Goal: Task Accomplishment & Management: Complete application form

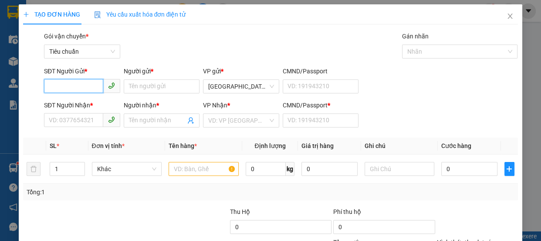
click at [87, 86] on input "SĐT Người Gửi *" at bounding box center [73, 86] width 59 height 14
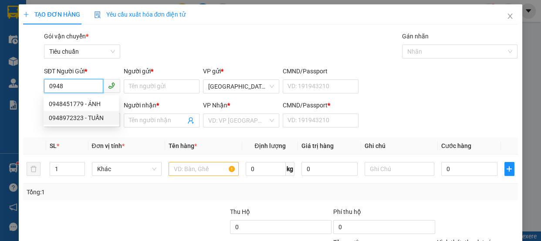
click at [72, 116] on div "0948972323 - TUẤN" at bounding box center [81, 118] width 65 height 10
type input "0948972323"
type input "TUẤN"
type input "0903545302"
type input "LAN"
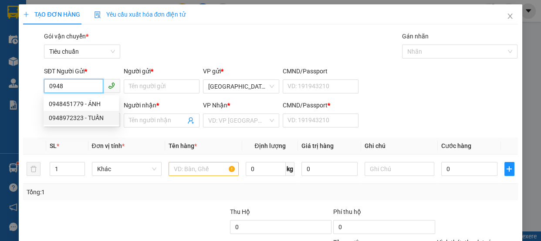
type input "A"
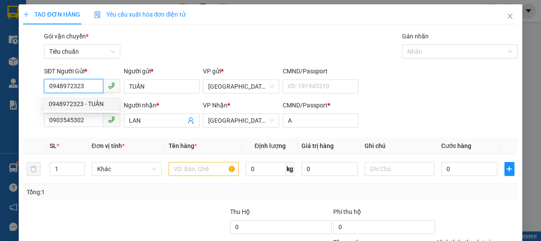
type input "70.000"
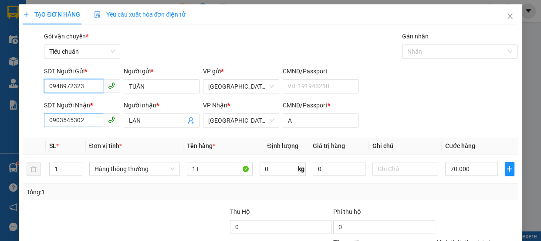
type input "0948972323"
click at [94, 121] on input "0903545302" at bounding box center [73, 120] width 59 height 14
type input "0"
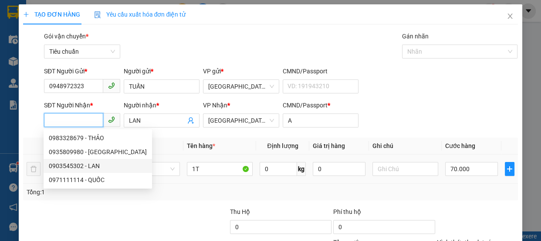
click at [76, 166] on div "0903545302 - LAN" at bounding box center [98, 166] width 98 height 10
type input "0903545302"
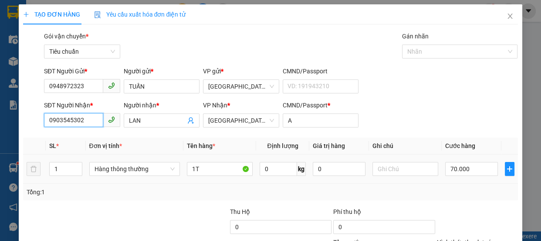
scroll to position [81, 0]
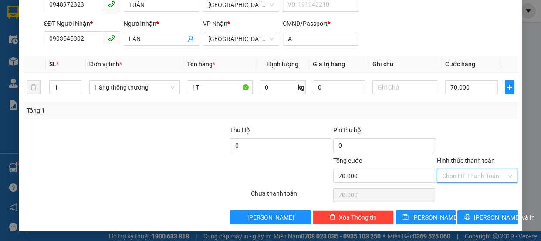
click at [470, 172] on input "Hình thức thanh toán" at bounding box center [474, 175] width 64 height 13
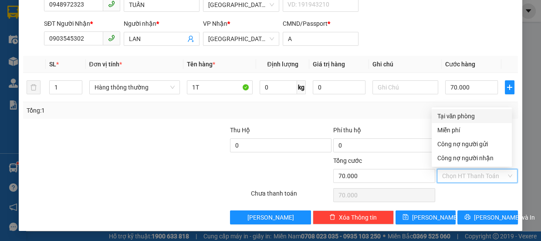
click at [471, 113] on div "Tại văn phòng" at bounding box center [472, 116] width 70 height 10
type input "0"
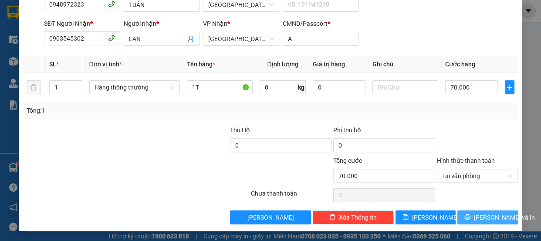
click at [486, 215] on span "[PERSON_NAME] và In" at bounding box center [504, 217] width 61 height 10
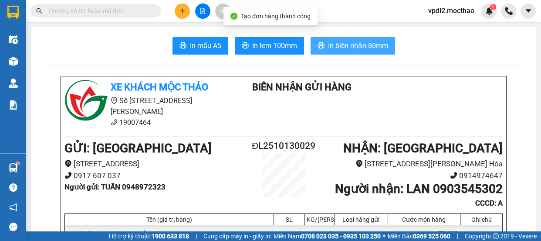
click at [362, 47] on span "In biên nhận 80mm" at bounding box center [358, 45] width 60 height 11
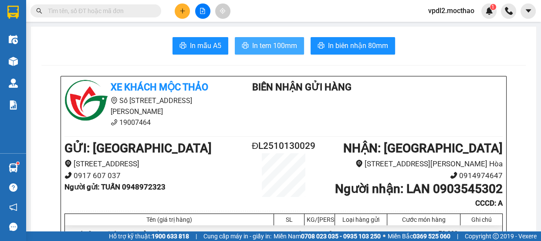
click at [268, 41] on span "In tem 100mm" at bounding box center [274, 45] width 45 height 11
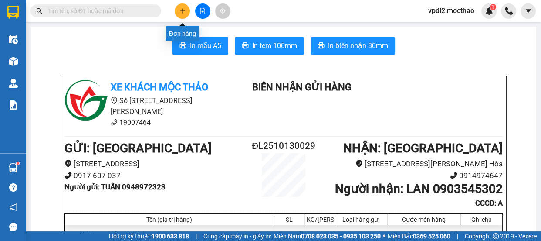
click at [184, 11] on icon "plus" at bounding box center [182, 10] width 5 height 0
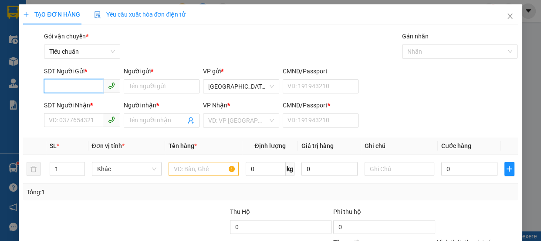
click at [52, 89] on input "SĐT Người Gửi *" at bounding box center [73, 86] width 59 height 14
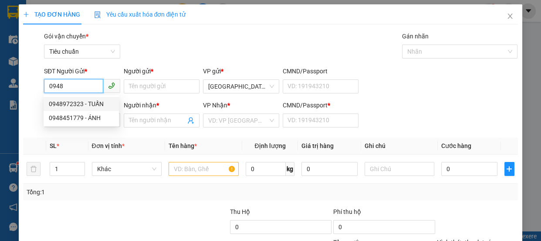
click at [72, 105] on div "0948972323 - TUẤN" at bounding box center [81, 104] width 65 height 10
type input "0948972323"
type input "TUẤN"
type input "0903545302"
type input "LAN"
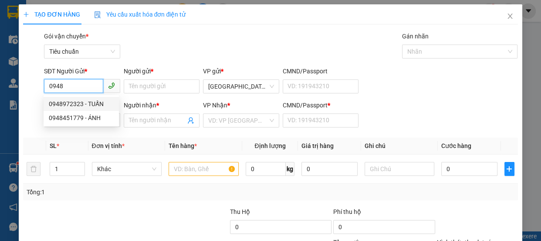
type input "A"
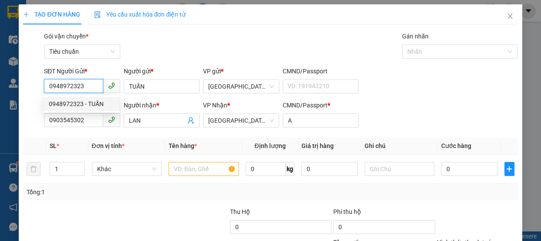
type input "70.000"
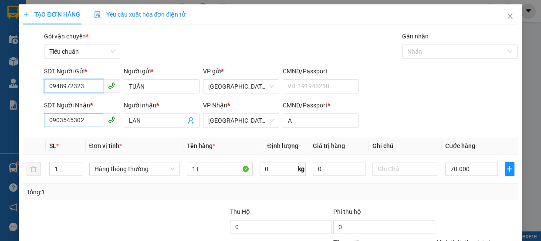
type input "0948972323"
drag, startPoint x: 93, startPoint y: 121, endPoint x: 88, endPoint y: 127, distance: 7.5
click at [92, 122] on input "0903545302" at bounding box center [73, 120] width 59 height 14
type input "0"
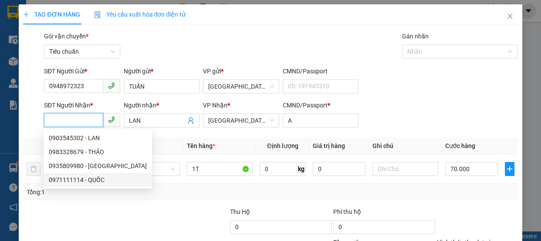
click at [83, 176] on div "0971111114 - QUỐC" at bounding box center [98, 180] width 98 height 10
type input "0971111114"
type input "QUỐC"
type input "0"
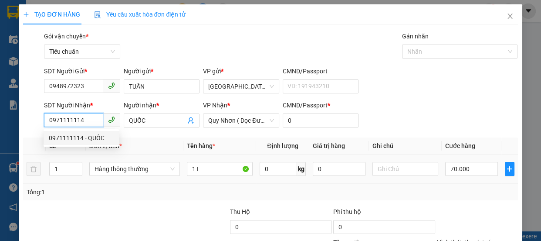
type input "80.000"
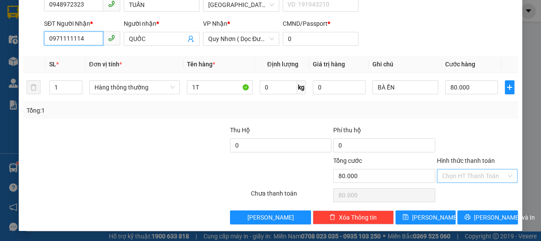
type input "0971111114"
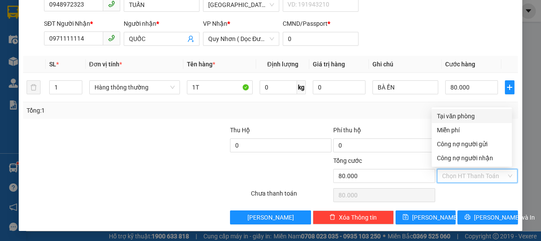
click at [461, 176] on input "Hình thức thanh toán" at bounding box center [474, 175] width 64 height 13
click at [453, 113] on div "Tại văn phòng" at bounding box center [472, 116] width 70 height 10
type input "0"
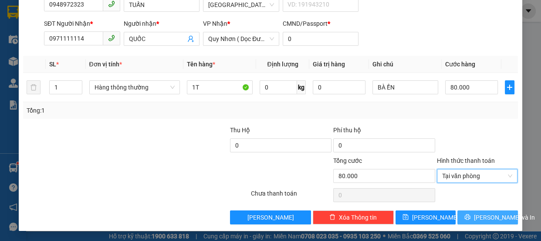
click at [490, 218] on span "[PERSON_NAME] và In" at bounding box center [504, 217] width 61 height 10
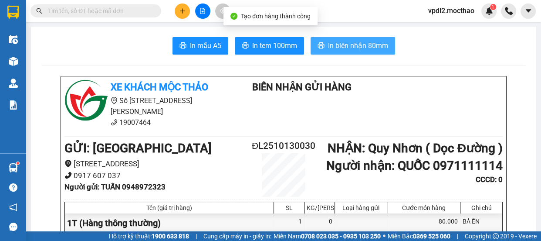
click at [349, 43] on span "In biên nhận 80mm" at bounding box center [358, 45] width 60 height 11
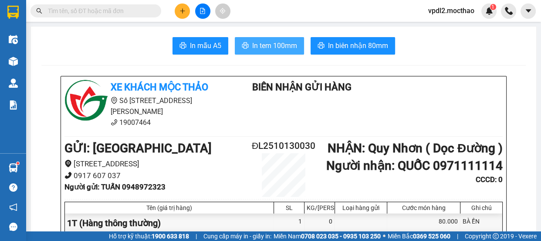
click at [261, 45] on span "In tem 100mm" at bounding box center [274, 45] width 45 height 11
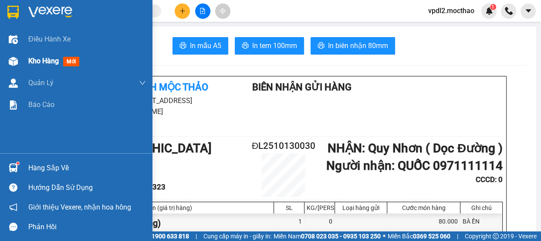
click at [47, 61] on span "Kho hàng" at bounding box center [43, 61] width 30 height 8
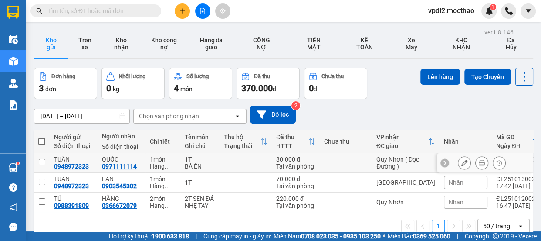
drag, startPoint x: 39, startPoint y: 161, endPoint x: 40, endPoint y: 178, distance: 17.0
click at [39, 163] on input "checkbox" at bounding box center [42, 162] width 7 height 7
checkbox input "true"
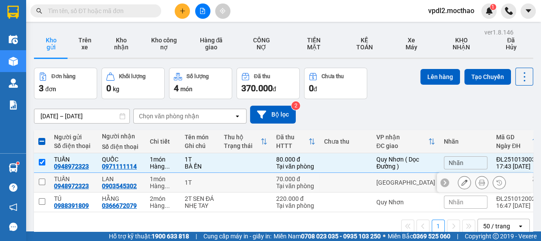
drag, startPoint x: 40, startPoint y: 183, endPoint x: 75, endPoint y: 157, distance: 44.0
click at [41, 183] on input "checkbox" at bounding box center [42, 181] width 7 height 7
checkbox input "true"
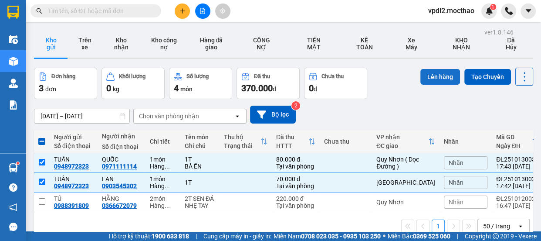
click at [448, 75] on button "Lên hàng" at bounding box center [440, 77] width 40 height 16
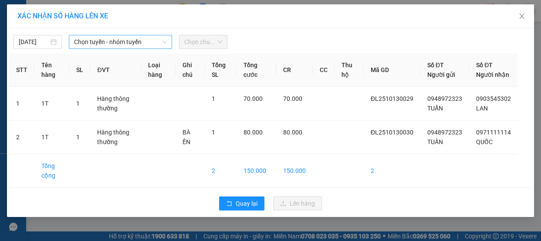
click at [104, 41] on span "Chọn tuyến - nhóm tuyến" at bounding box center [120, 41] width 93 height 13
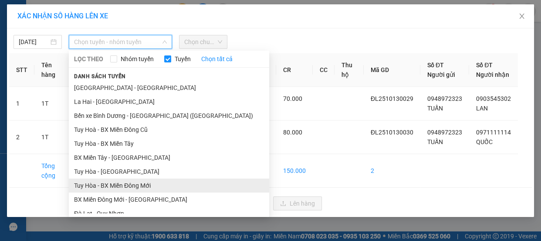
scroll to position [119, 0]
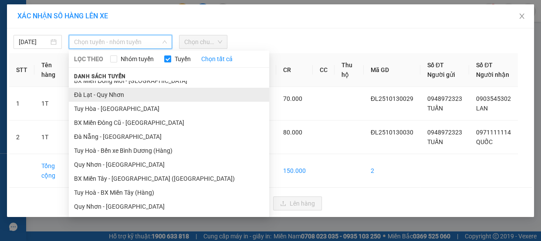
click at [120, 95] on li "Đà Lạt - Quy Nhơn" at bounding box center [169, 95] width 200 height 14
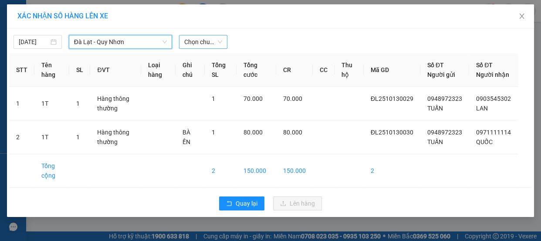
click at [203, 44] on span "Chọn chuyến" at bounding box center [203, 41] width 38 height 13
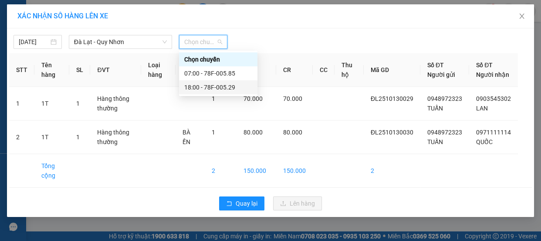
click at [227, 88] on div "18:00 - 78F-005.29" at bounding box center [218, 87] width 68 height 10
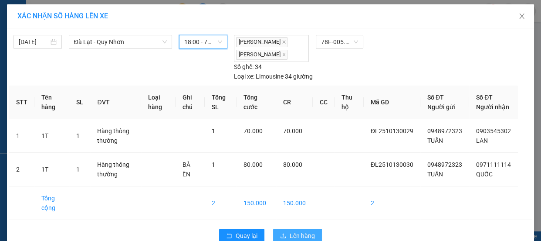
scroll to position [27, 0]
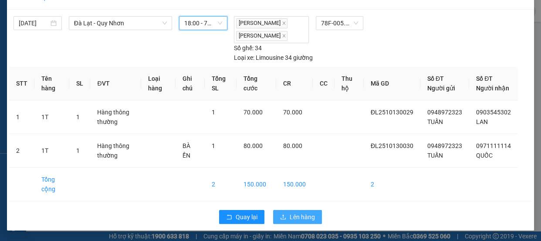
click at [301, 218] on span "Lên hàng" at bounding box center [302, 217] width 25 height 10
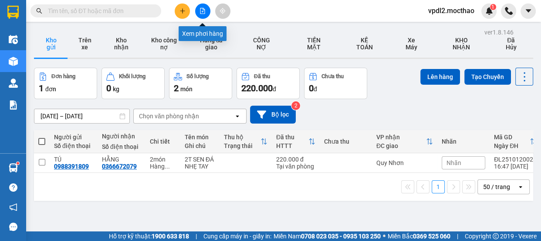
click at [203, 10] on icon "file-add" at bounding box center [202, 11] width 5 height 6
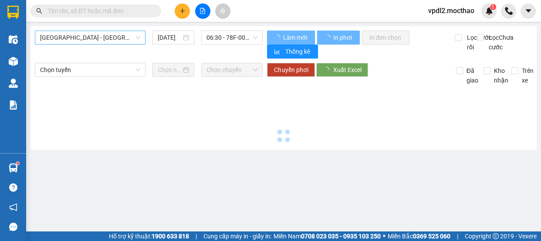
click at [89, 39] on span "[GEOGRAPHIC_DATA] - [GEOGRAPHIC_DATA]" at bounding box center [90, 37] width 100 height 13
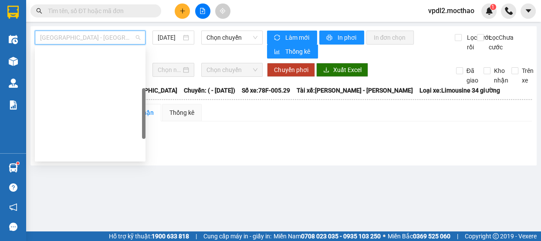
scroll to position [119, 0]
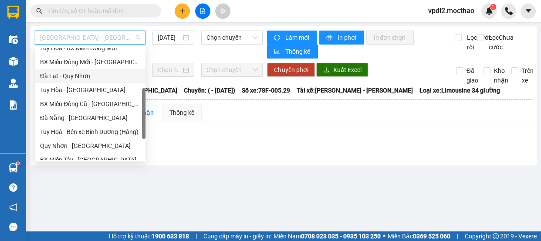
click at [83, 75] on div "Đà Lạt - Quy Nhơn" at bounding box center [90, 76] width 100 height 10
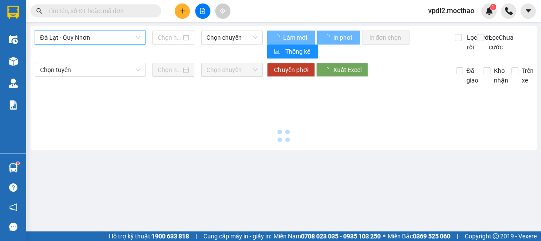
type input "[DATE]"
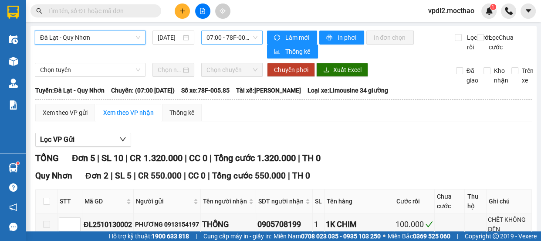
click at [224, 37] on span "07:00 - 78F-005.85" at bounding box center [232, 37] width 51 height 13
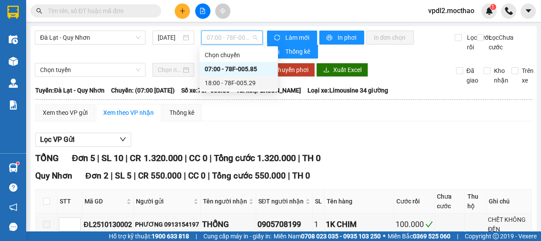
click at [243, 80] on div "18:00 - 78F-005.29" at bounding box center [239, 83] width 68 height 10
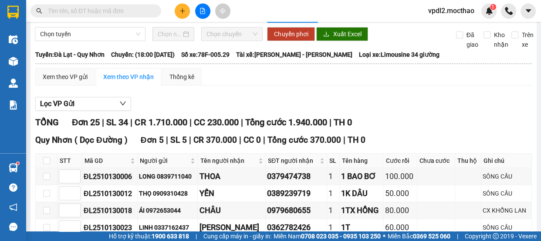
scroll to position [115, 0]
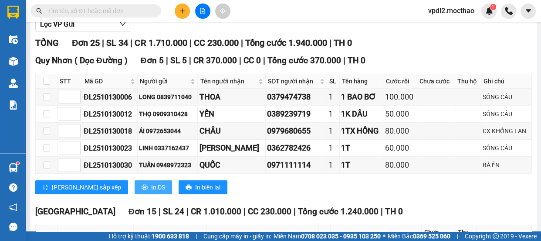
click at [151, 189] on span "In DS" at bounding box center [158, 187] width 14 height 10
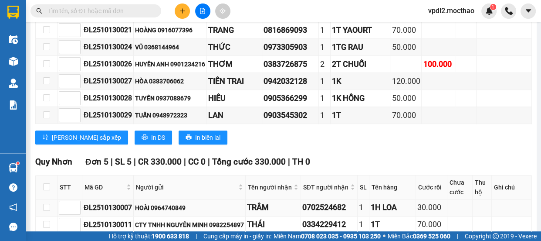
scroll to position [551, 0]
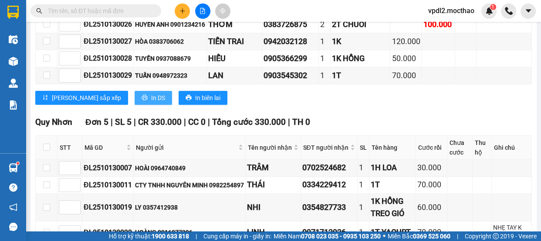
click at [151, 101] on span "In DS" at bounding box center [158, 98] width 14 height 10
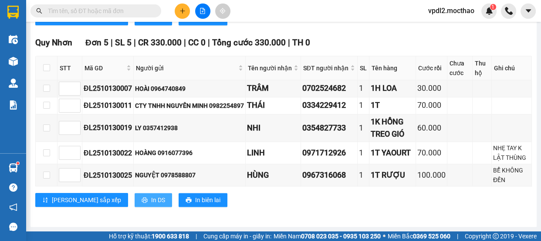
click at [135, 193] on button "In DS" at bounding box center [153, 200] width 37 height 14
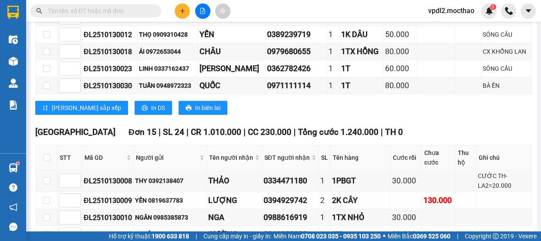
scroll to position [0, 0]
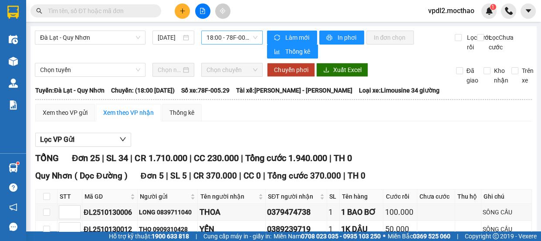
click at [247, 38] on span "18:00 - 78F-005.29" at bounding box center [232, 37] width 51 height 13
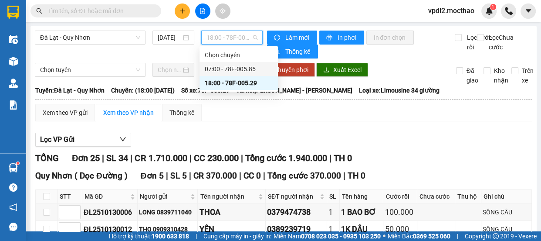
click at [247, 68] on div "07:00 - 78F-005.85" at bounding box center [239, 69] width 68 height 10
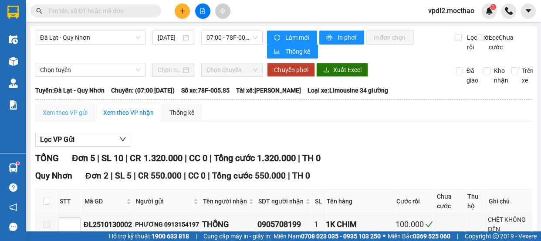
click at [81, 110] on div "Xem theo VP gửi" at bounding box center [65, 112] width 60 height 17
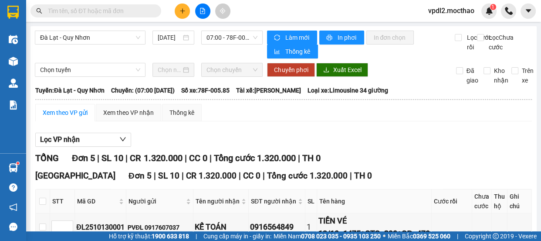
scroll to position [145, 0]
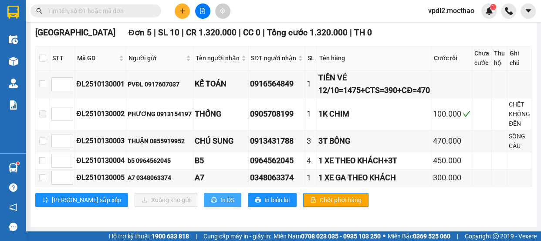
drag, startPoint x: 187, startPoint y: 199, endPoint x: 191, endPoint y: 196, distance: 5.0
click at [220, 199] on span "In DS" at bounding box center [227, 200] width 14 height 10
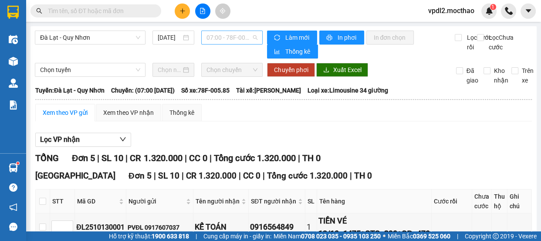
click at [242, 38] on span "07:00 - 78F-005.85" at bounding box center [232, 37] width 51 height 13
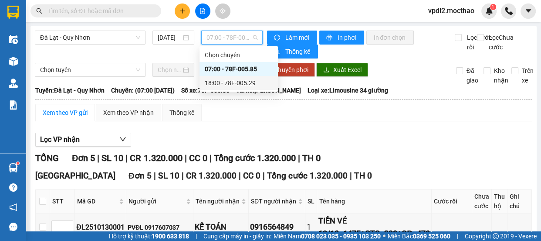
click at [241, 84] on div "18:00 - 78F-005.29" at bounding box center [239, 83] width 68 height 10
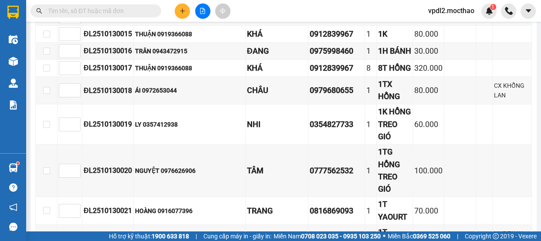
scroll to position [619, 0]
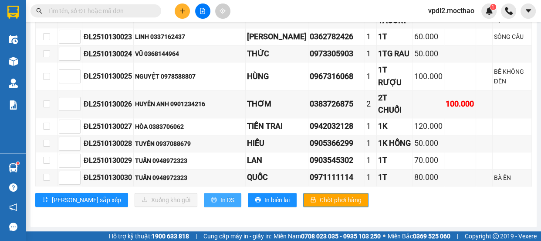
click at [220, 198] on span "In DS" at bounding box center [227, 200] width 14 height 10
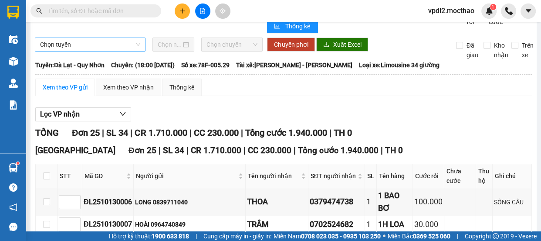
scroll to position [0, 0]
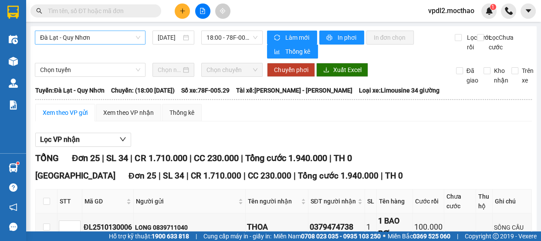
click at [100, 37] on span "Đà Lạt - Quy Nhơn" at bounding box center [90, 37] width 100 height 13
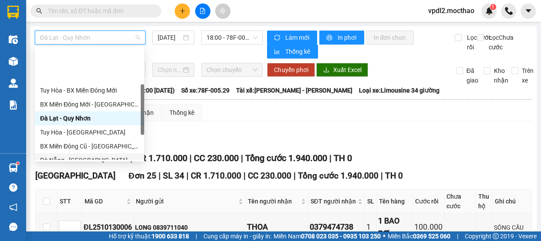
scroll to position [156, 0]
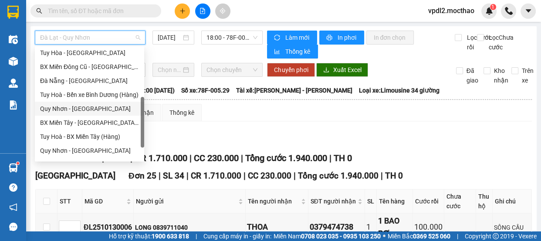
click at [89, 108] on div "Quy Nhơn - [GEOGRAPHIC_DATA]" at bounding box center [89, 109] width 99 height 10
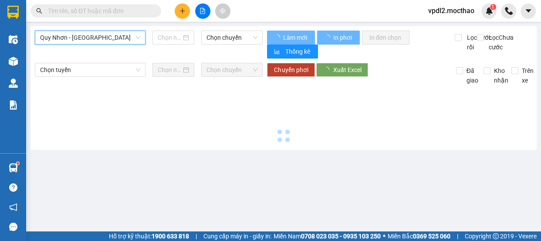
type input "[DATE]"
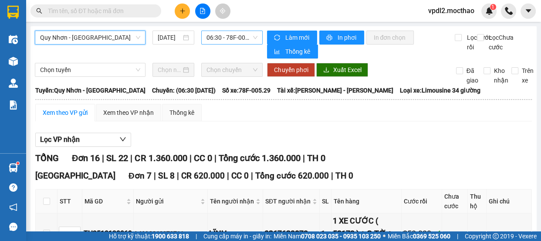
click at [235, 37] on span "06:30 - 78F-005.29" at bounding box center [232, 37] width 51 height 13
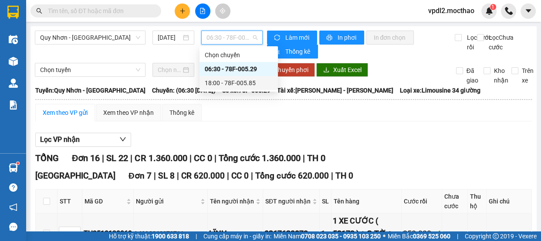
click at [237, 81] on div "18:00 - 78F-005.85" at bounding box center [239, 83] width 68 height 10
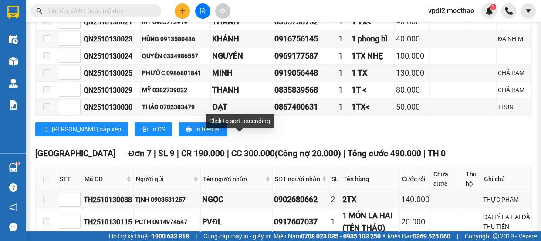
scroll to position [326, 0]
